Goal: Task Accomplishment & Management: Manage account settings

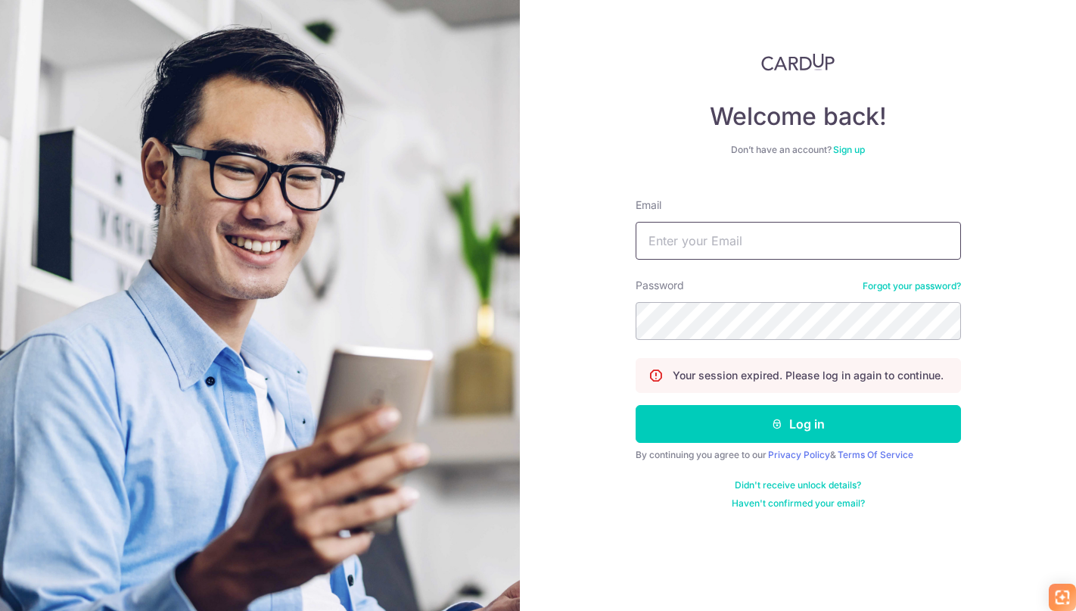
click at [732, 247] on input "Email" at bounding box center [798, 241] width 325 height 38
type input "[EMAIL_ADDRESS][DOMAIN_NAME]"
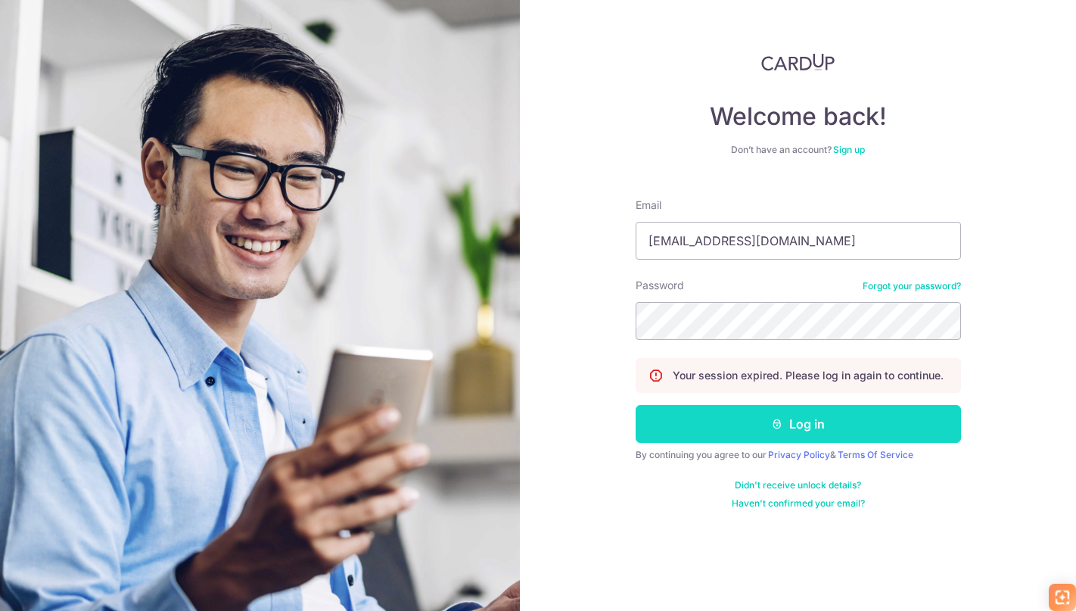
click at [756, 424] on button "Log in" at bounding box center [798, 424] width 325 height 38
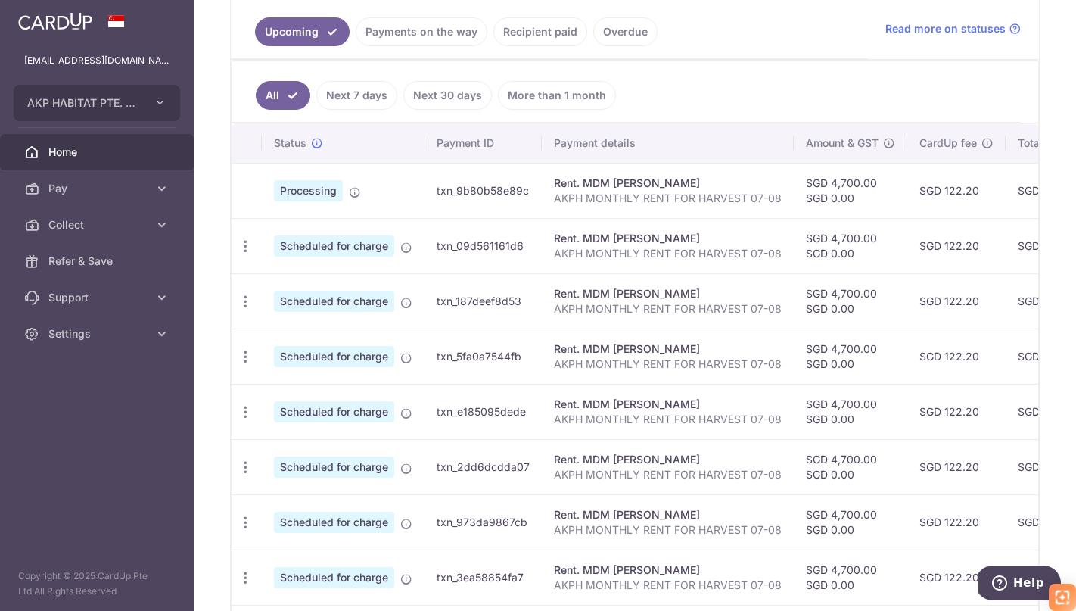
scroll to position [331, 0]
